Goal: Use online tool/utility: Use online tool/utility

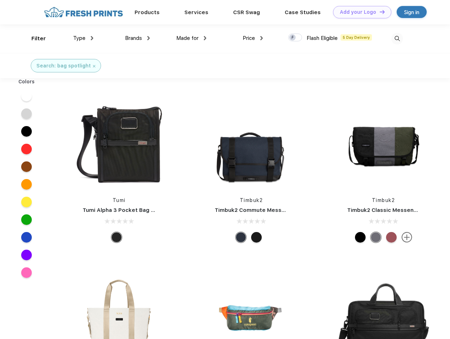
click at [360, 12] on link "Add your Logo Design Tool" at bounding box center [362, 12] width 58 height 12
click at [0, 0] on div "Design Tool" at bounding box center [0, 0] width 0 height 0
click at [379, 12] on link "Add your Logo Design Tool" at bounding box center [362, 12] width 58 height 12
click at [34, 39] on div "Filter" at bounding box center [38, 39] width 14 height 8
click at [83, 38] on span "Type" at bounding box center [79, 38] width 12 height 6
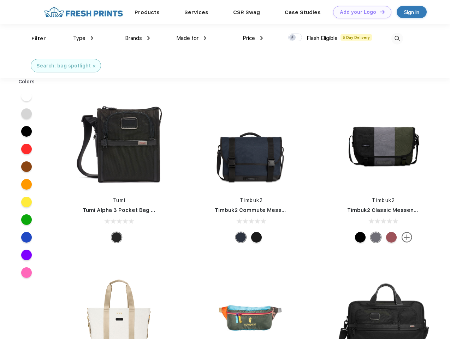
click at [137, 38] on span "Brands" at bounding box center [133, 38] width 17 height 6
click at [192, 38] on span "Made for" at bounding box center [187, 38] width 22 height 6
click at [253, 38] on span "Price" at bounding box center [249, 38] width 12 height 6
click at [295, 38] on div at bounding box center [295, 38] width 14 height 8
click at [293, 38] on input "checkbox" at bounding box center [290, 35] width 5 height 5
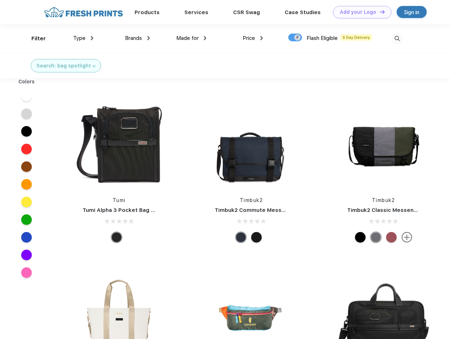
click at [397, 39] on img at bounding box center [398, 39] width 12 height 12
